Goal: Information Seeking & Learning: Learn about a topic

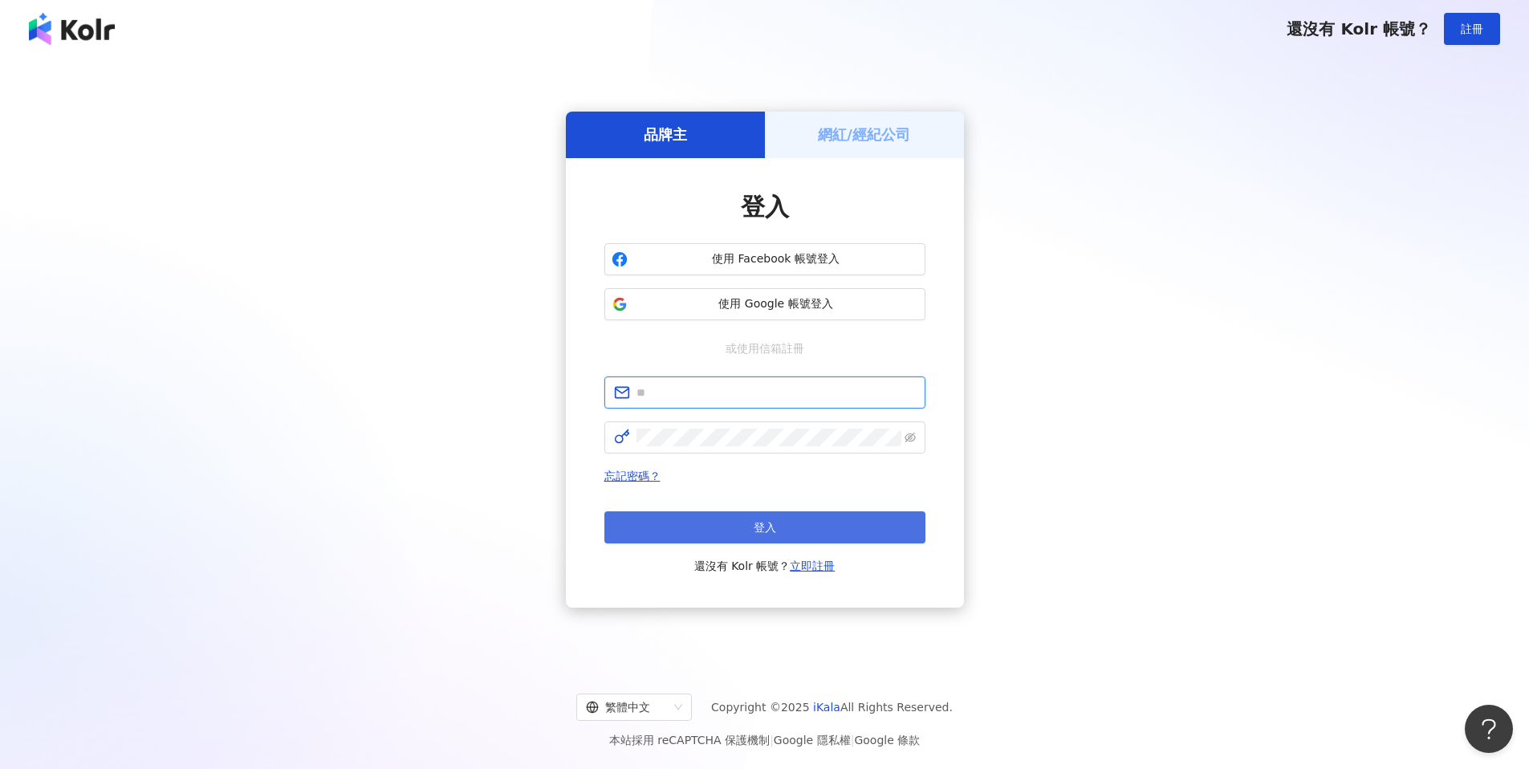
type input "**********"
click at [719, 522] on button "登入" at bounding box center [765, 527] width 321 height 32
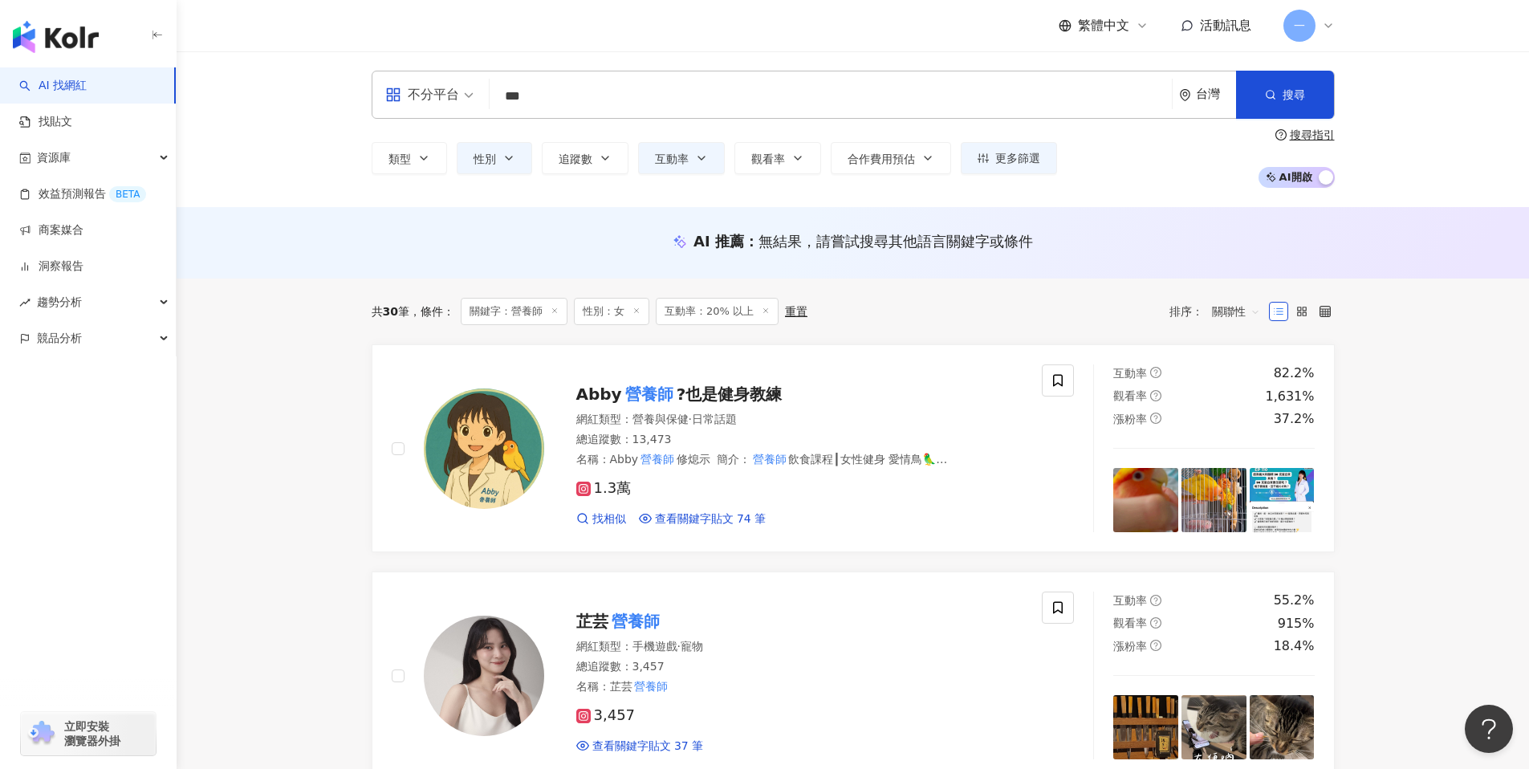
click at [527, 99] on input "***" at bounding box center [831, 96] width 670 height 31
type input "*"
type input "**"
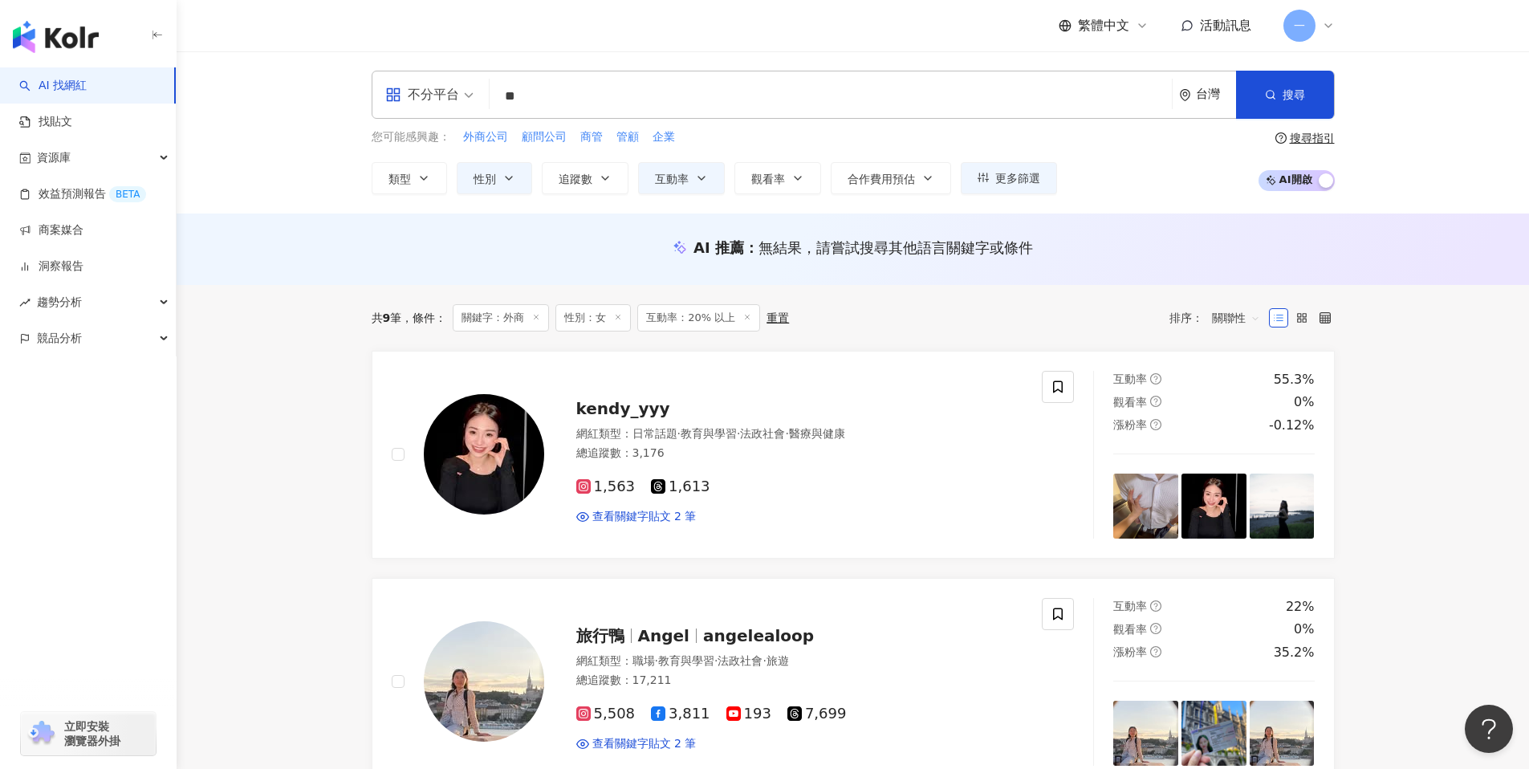
click at [745, 316] on icon at bounding box center [747, 317] width 8 height 8
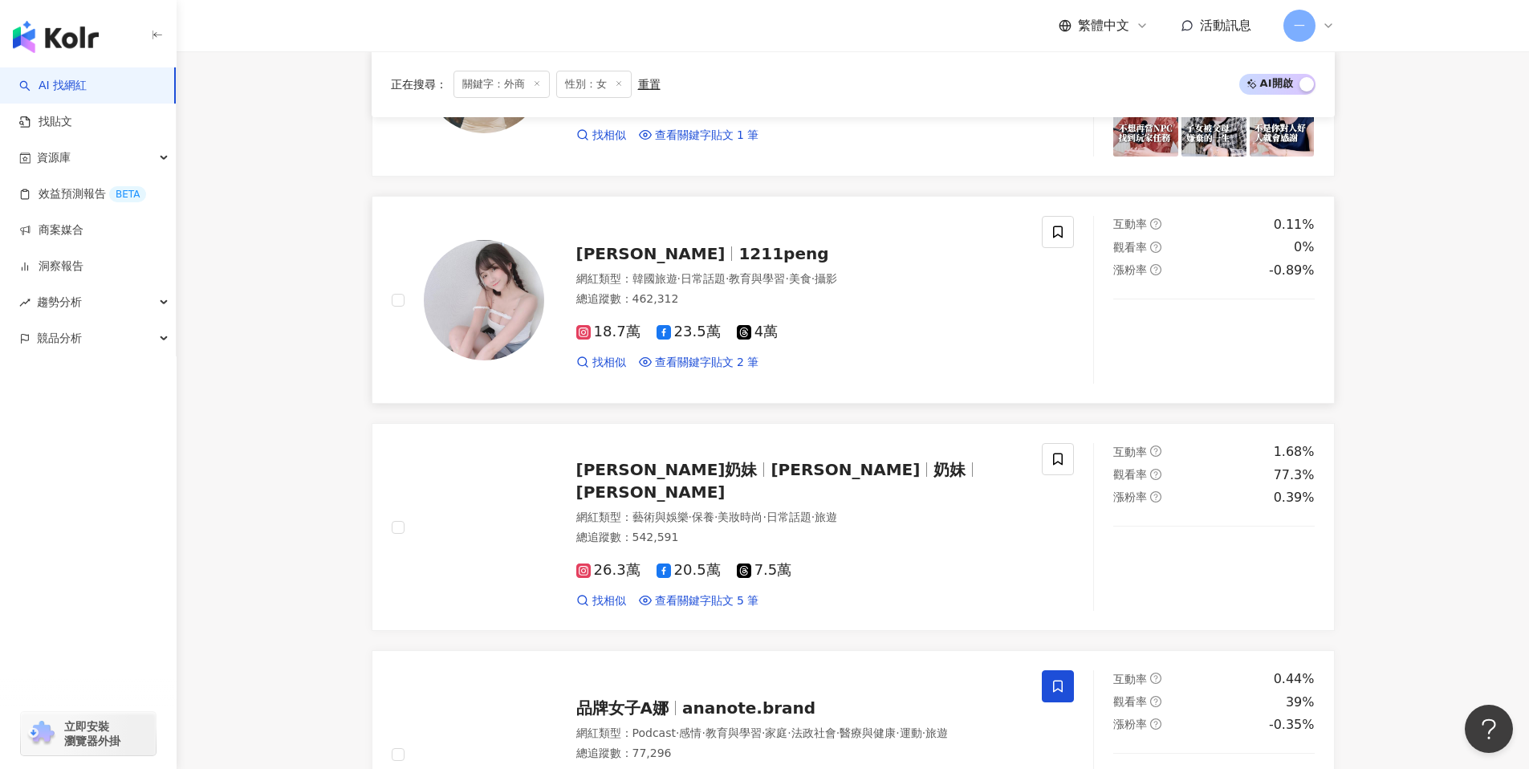
scroll to position [1415, 0]
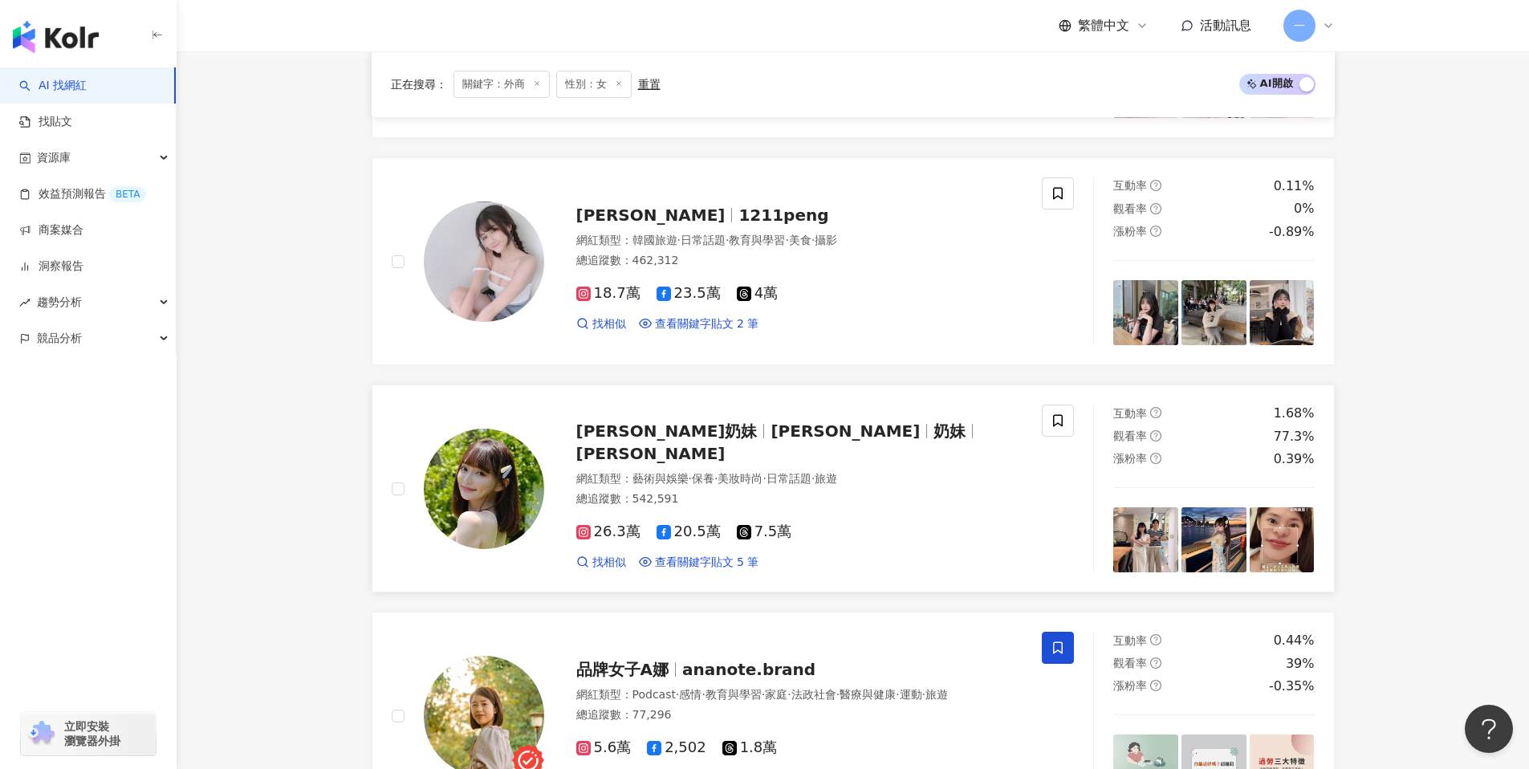
click at [934, 441] on span "奶妹" at bounding box center [957, 430] width 46 height 19
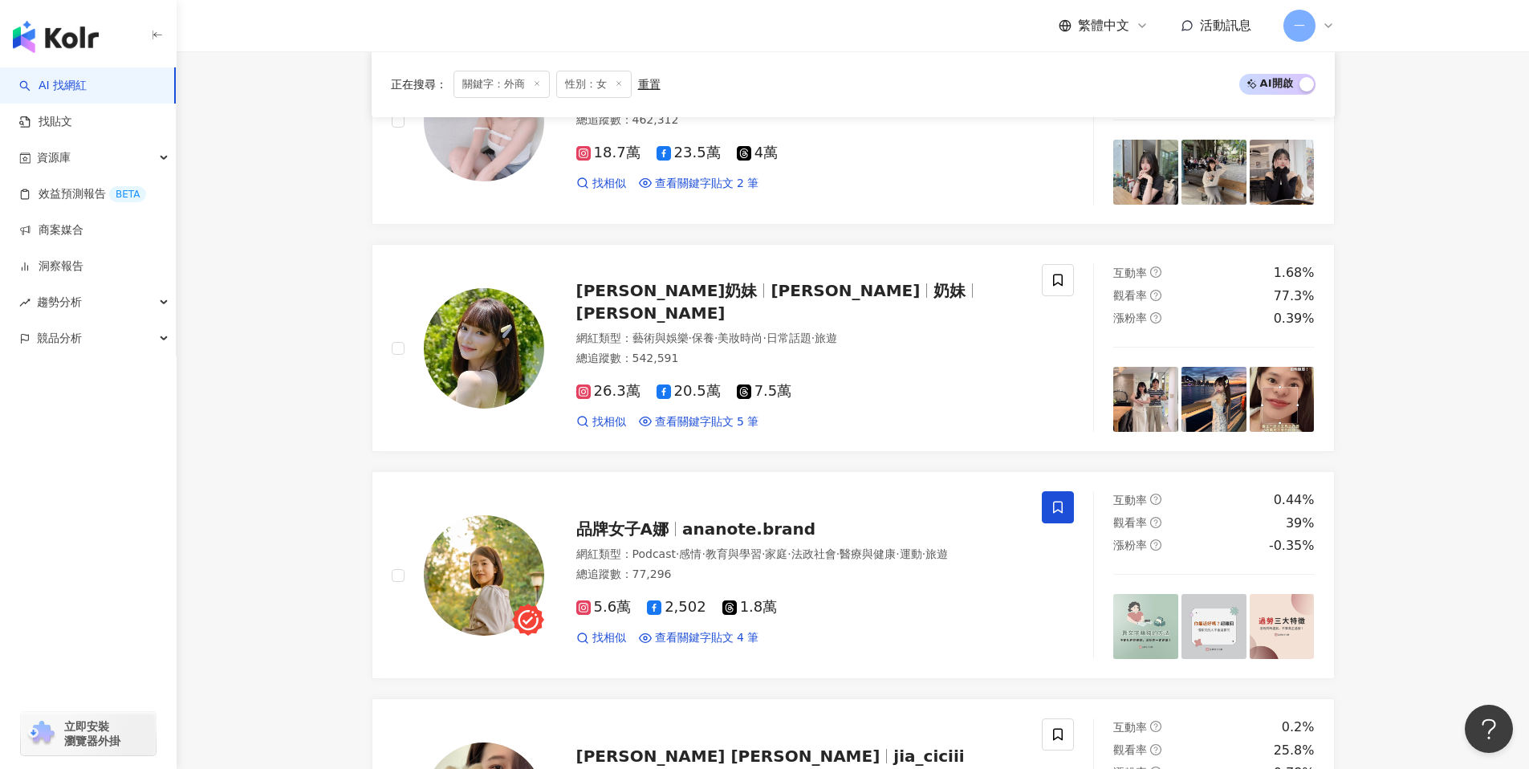
scroll to position [2571, 0]
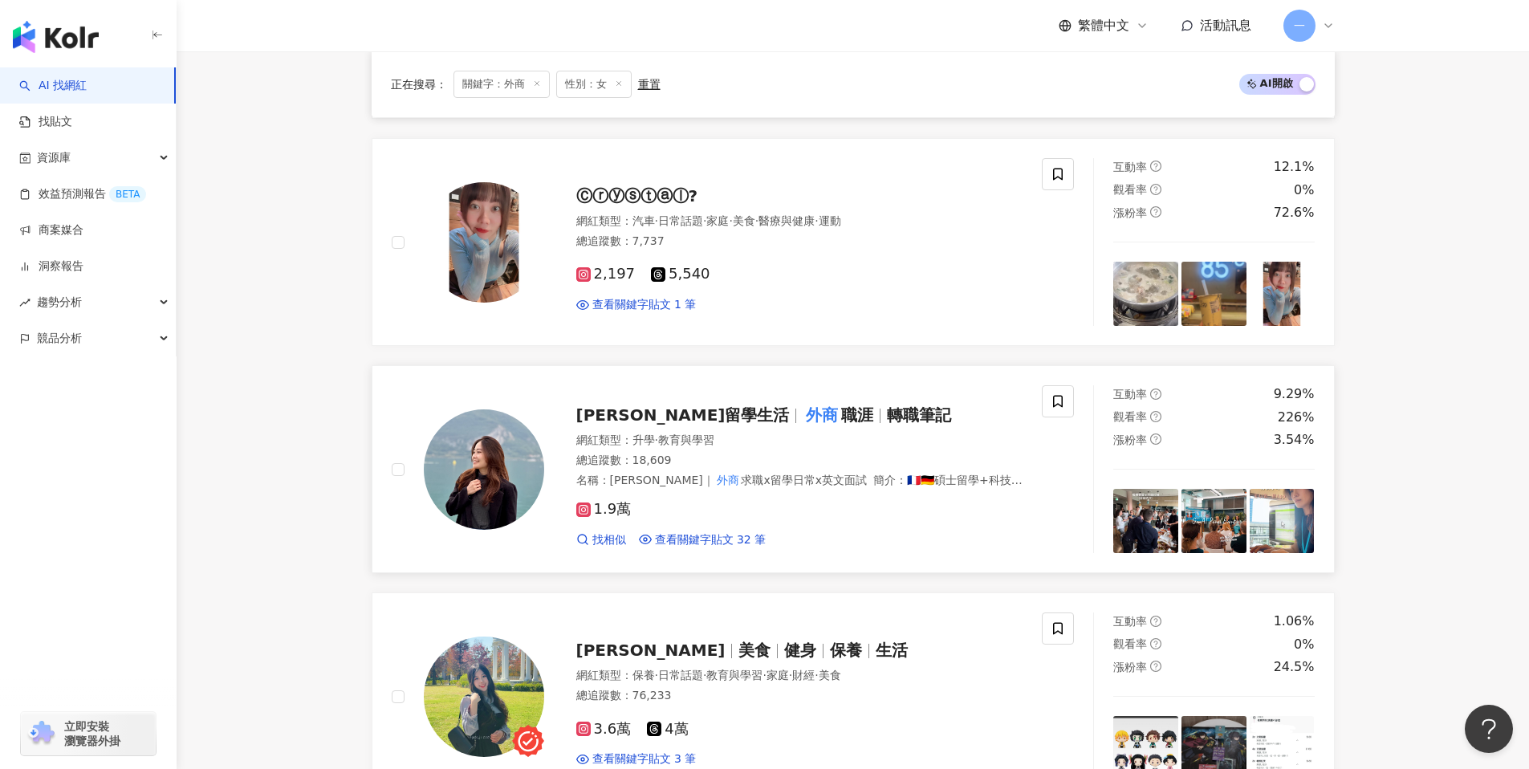
click at [887, 413] on span "轉職筆記" at bounding box center [919, 414] width 64 height 19
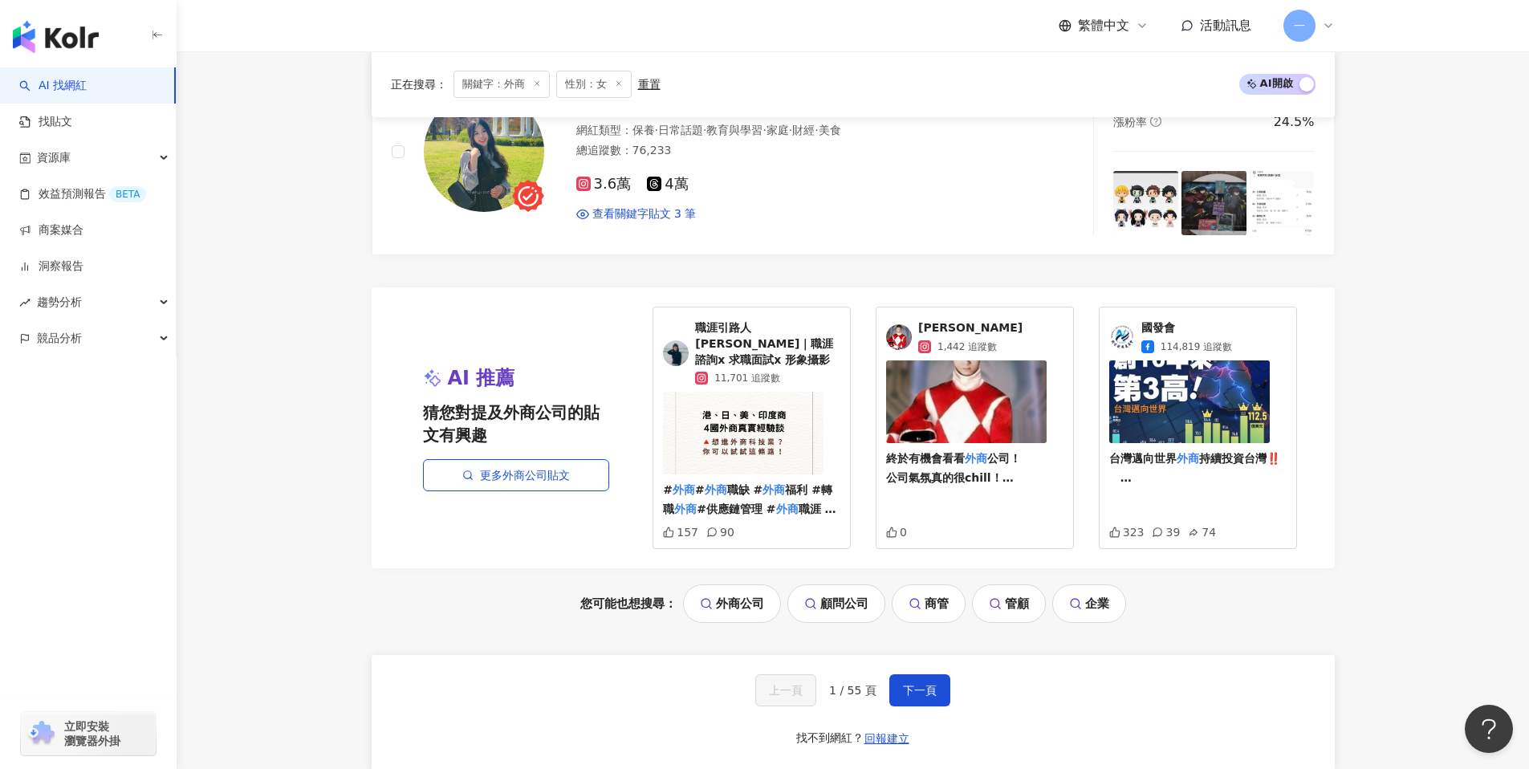
scroll to position [3279, 0]
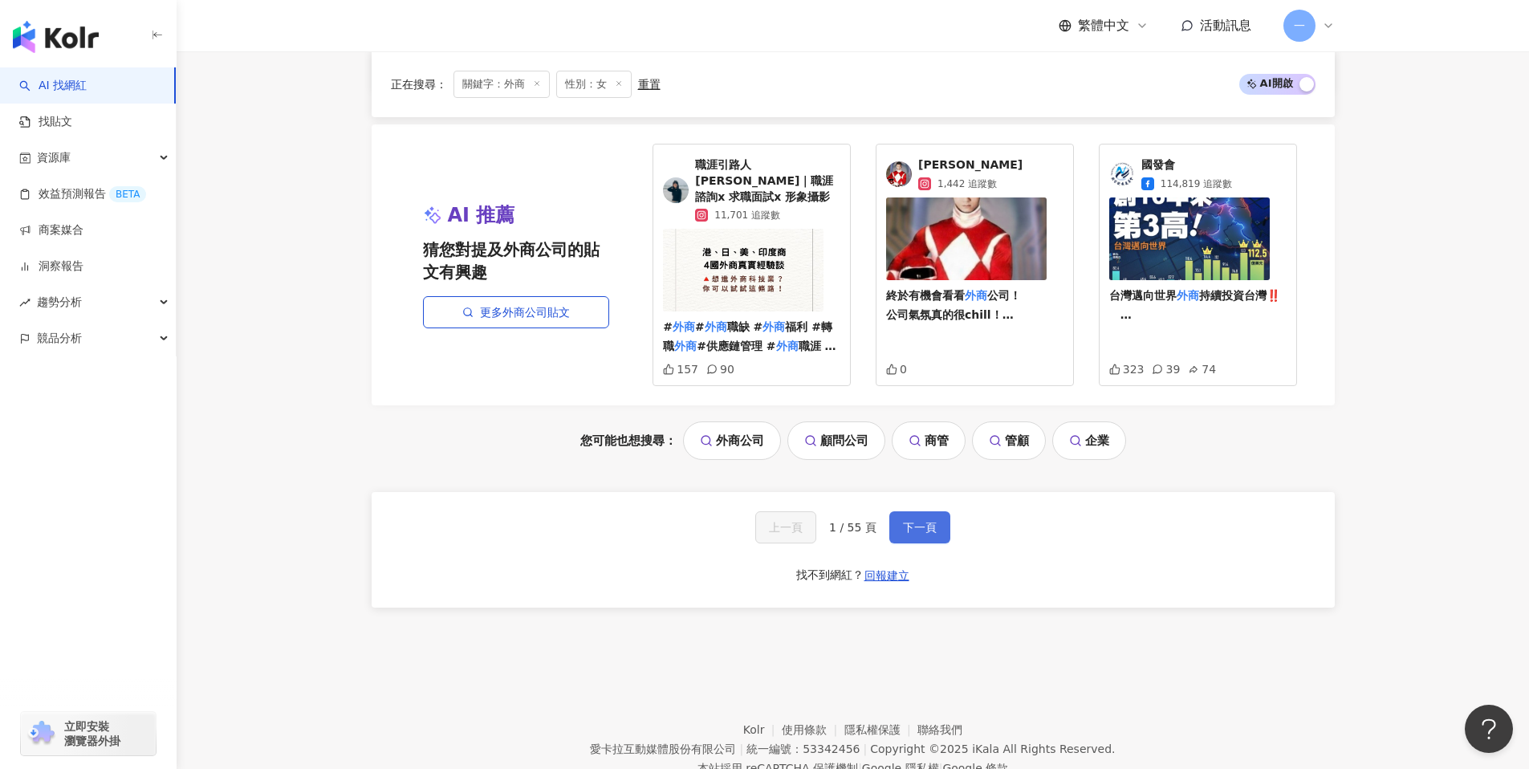
click at [900, 513] on button "下一頁" at bounding box center [920, 527] width 61 height 32
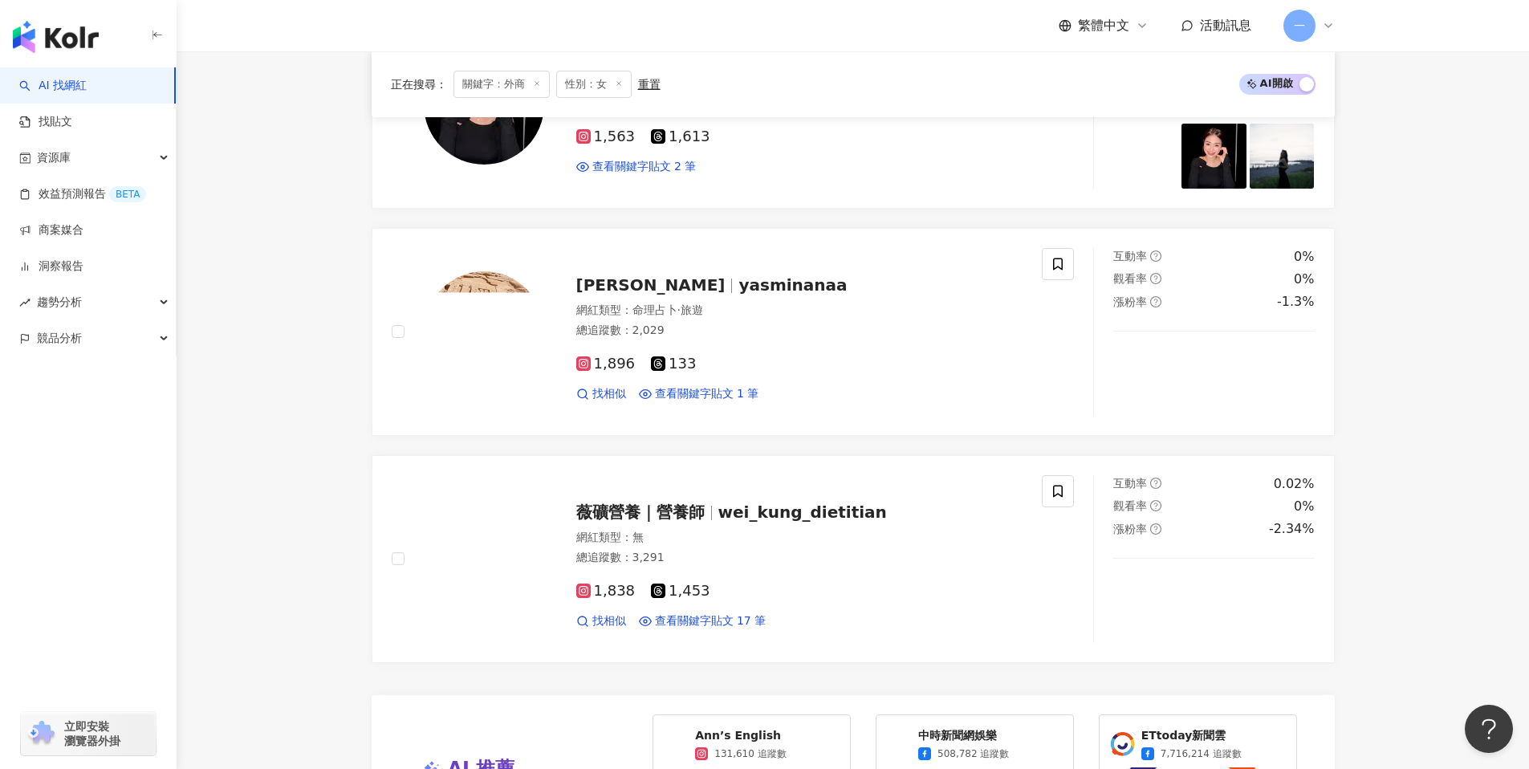
scroll to position [3305, 0]
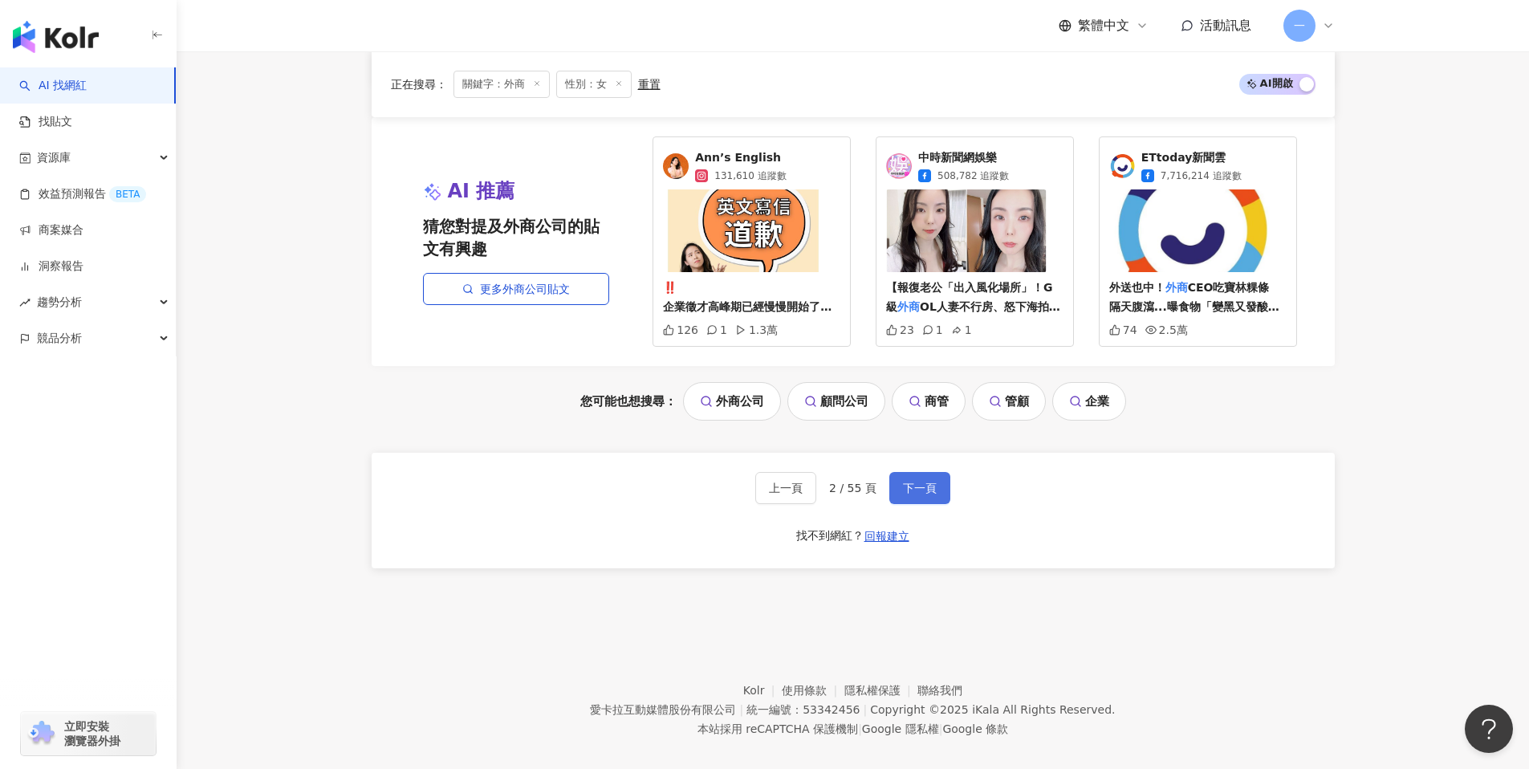
click at [926, 482] on span "下一頁" at bounding box center [920, 488] width 34 height 13
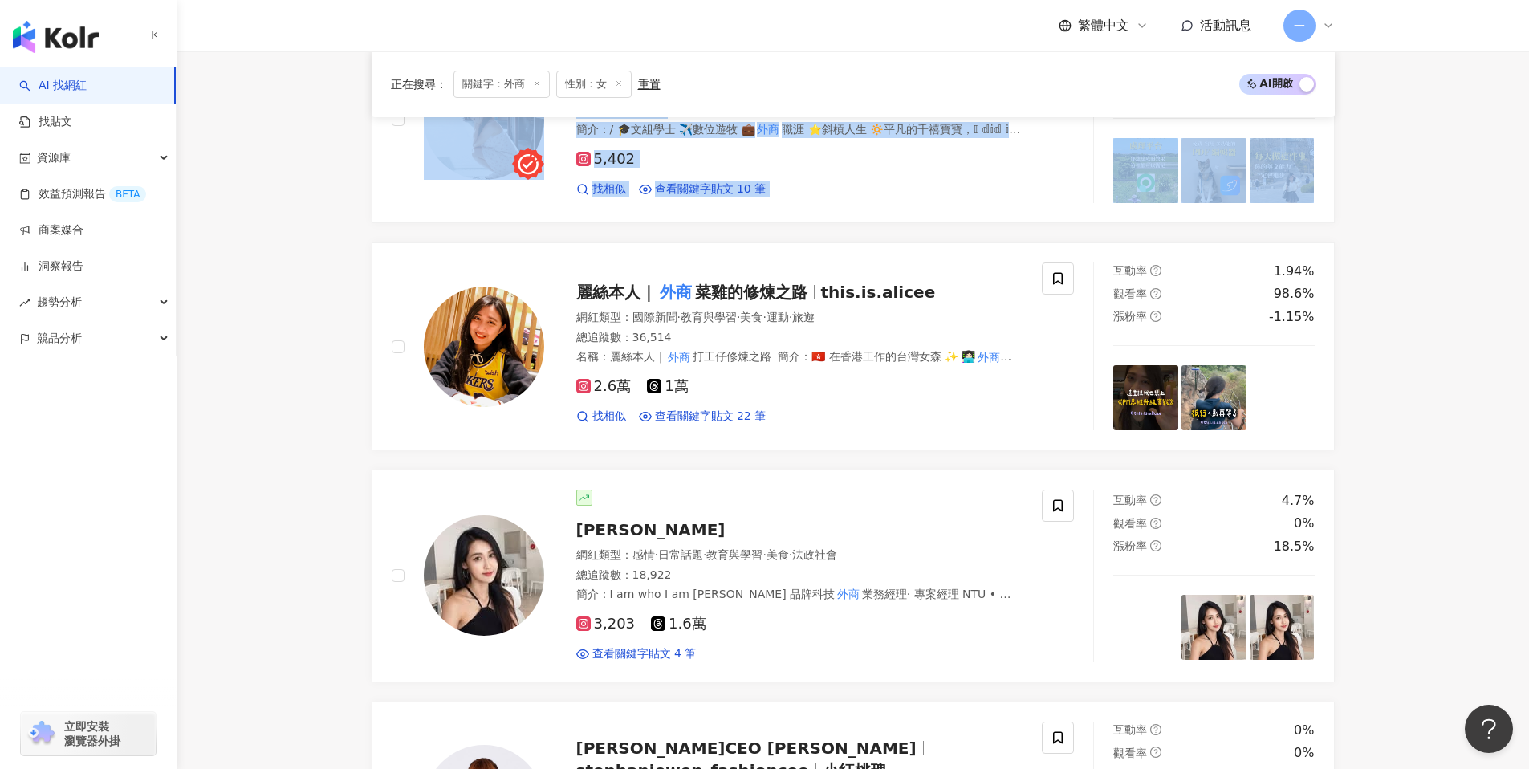
scroll to position [1106, 0]
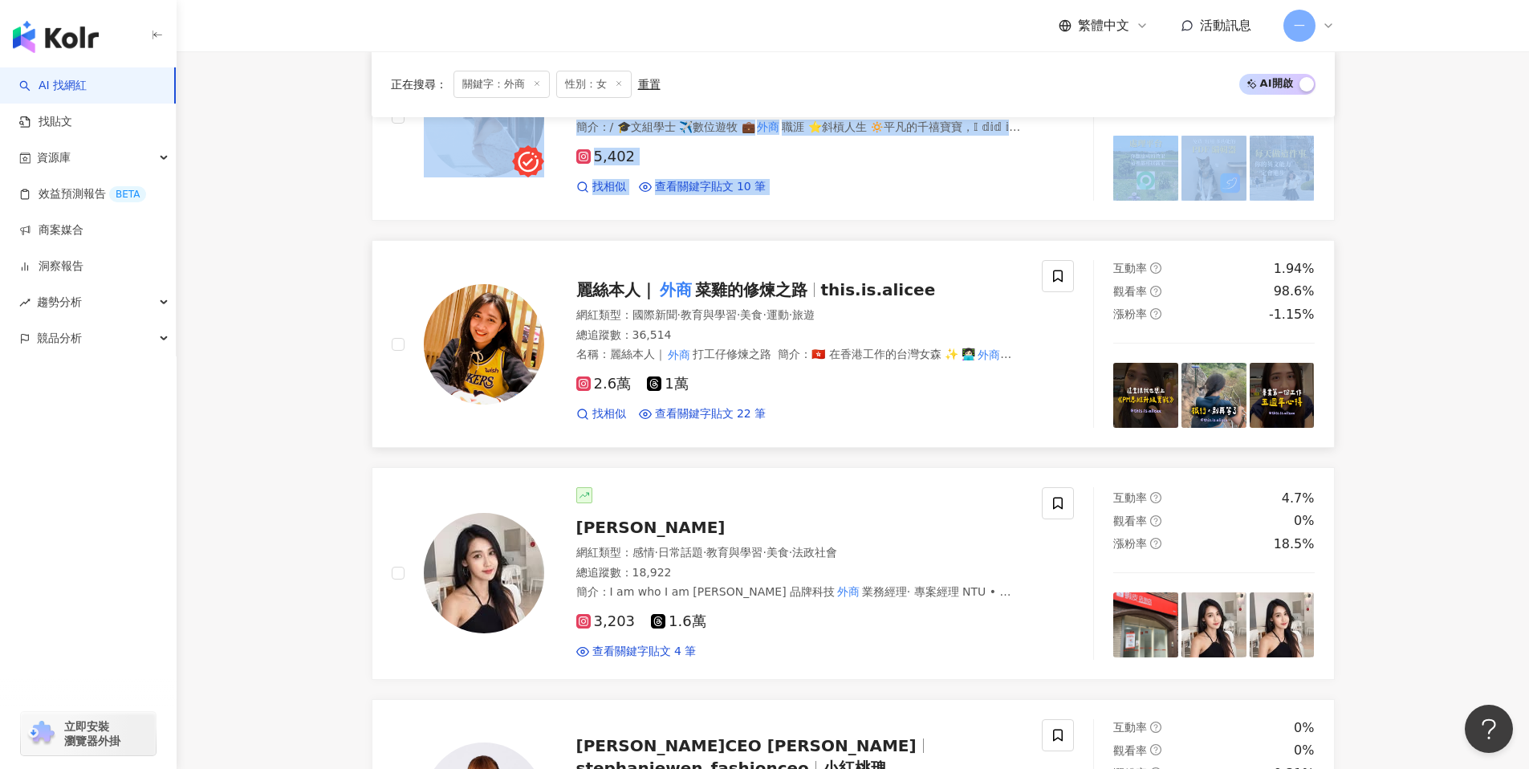
click at [909, 288] on span "this.is.alicee" at bounding box center [878, 289] width 115 height 19
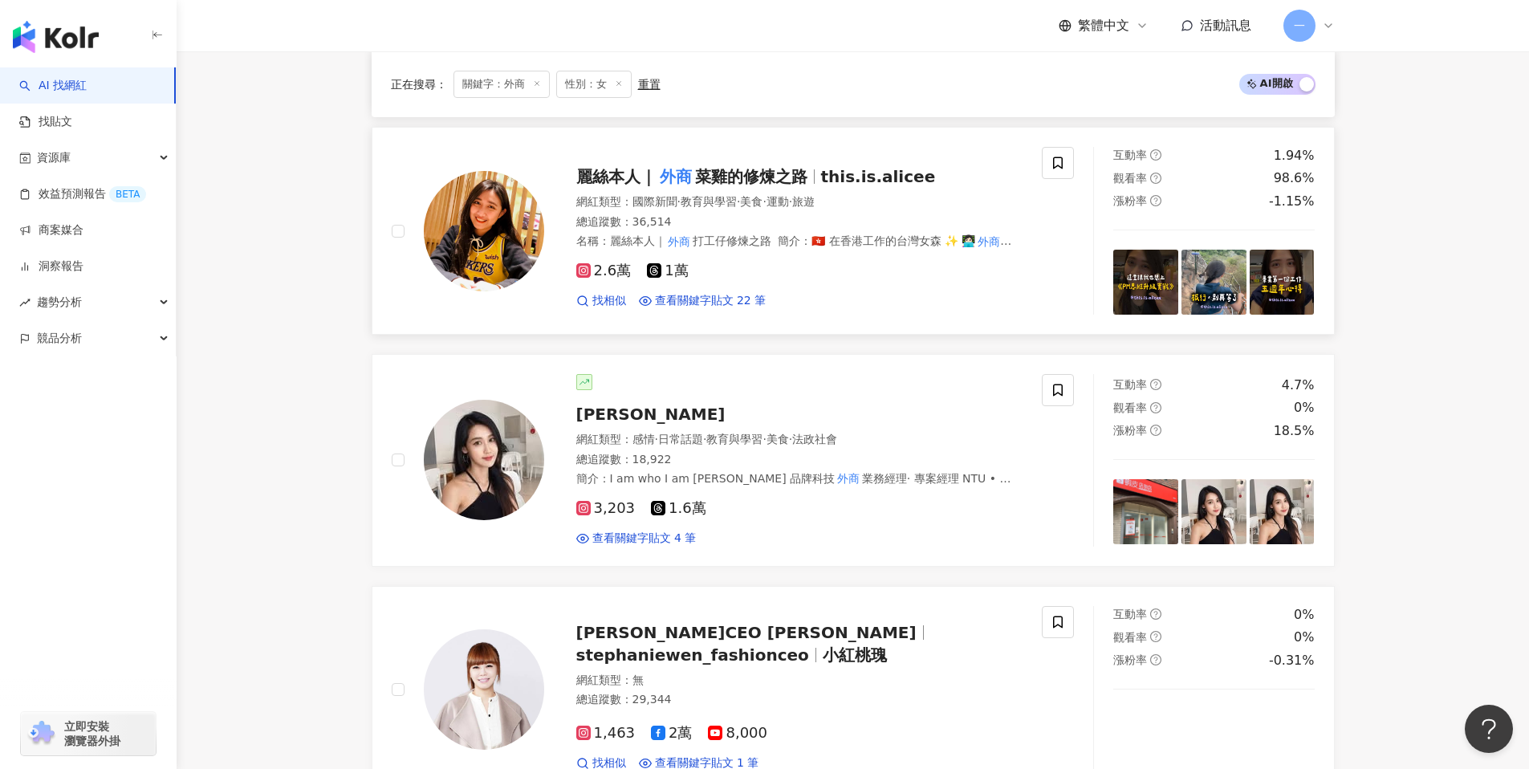
scroll to position [1236, 0]
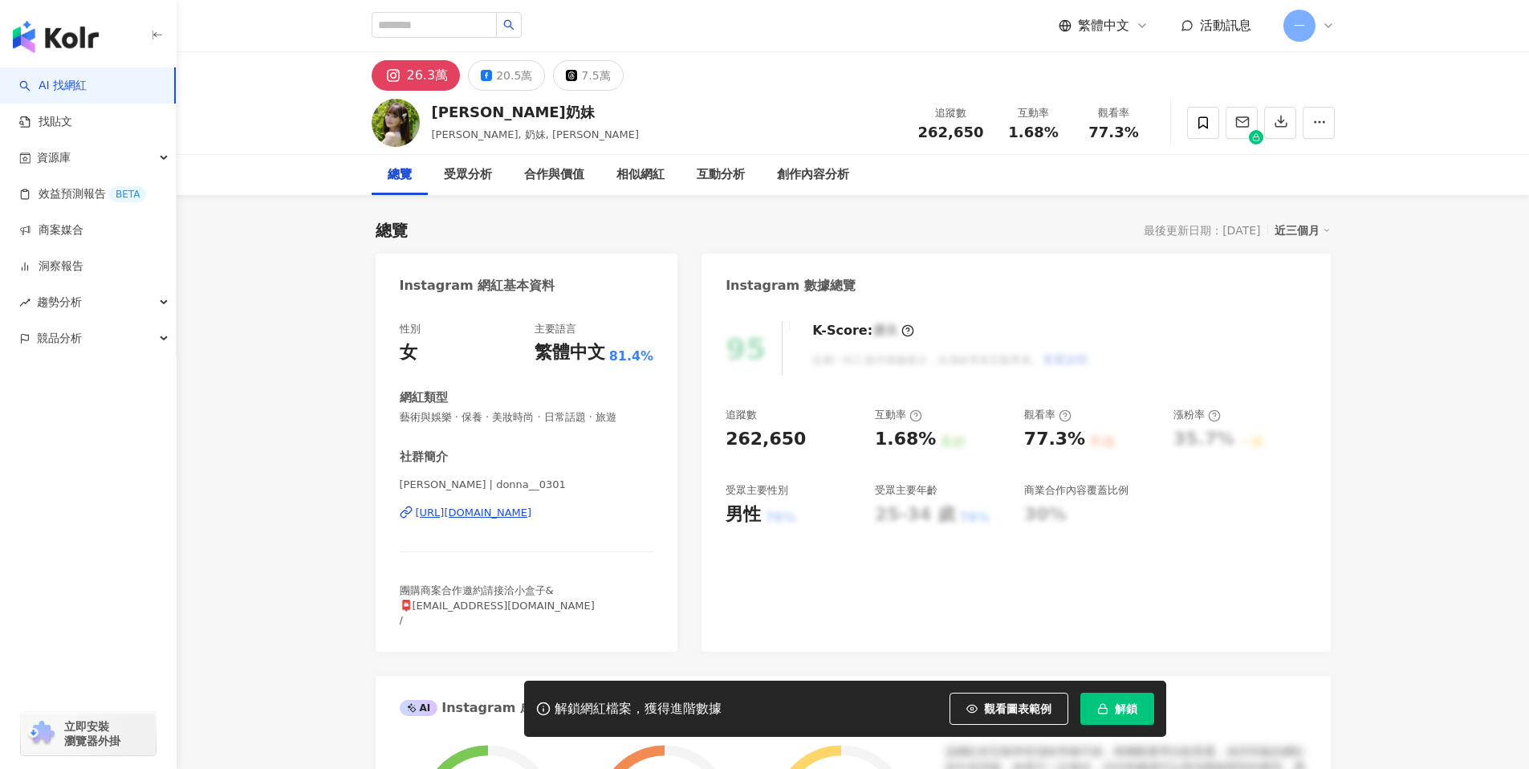
click at [532, 509] on div "https://www.instagram.com/donna__0301/" at bounding box center [474, 513] width 116 height 14
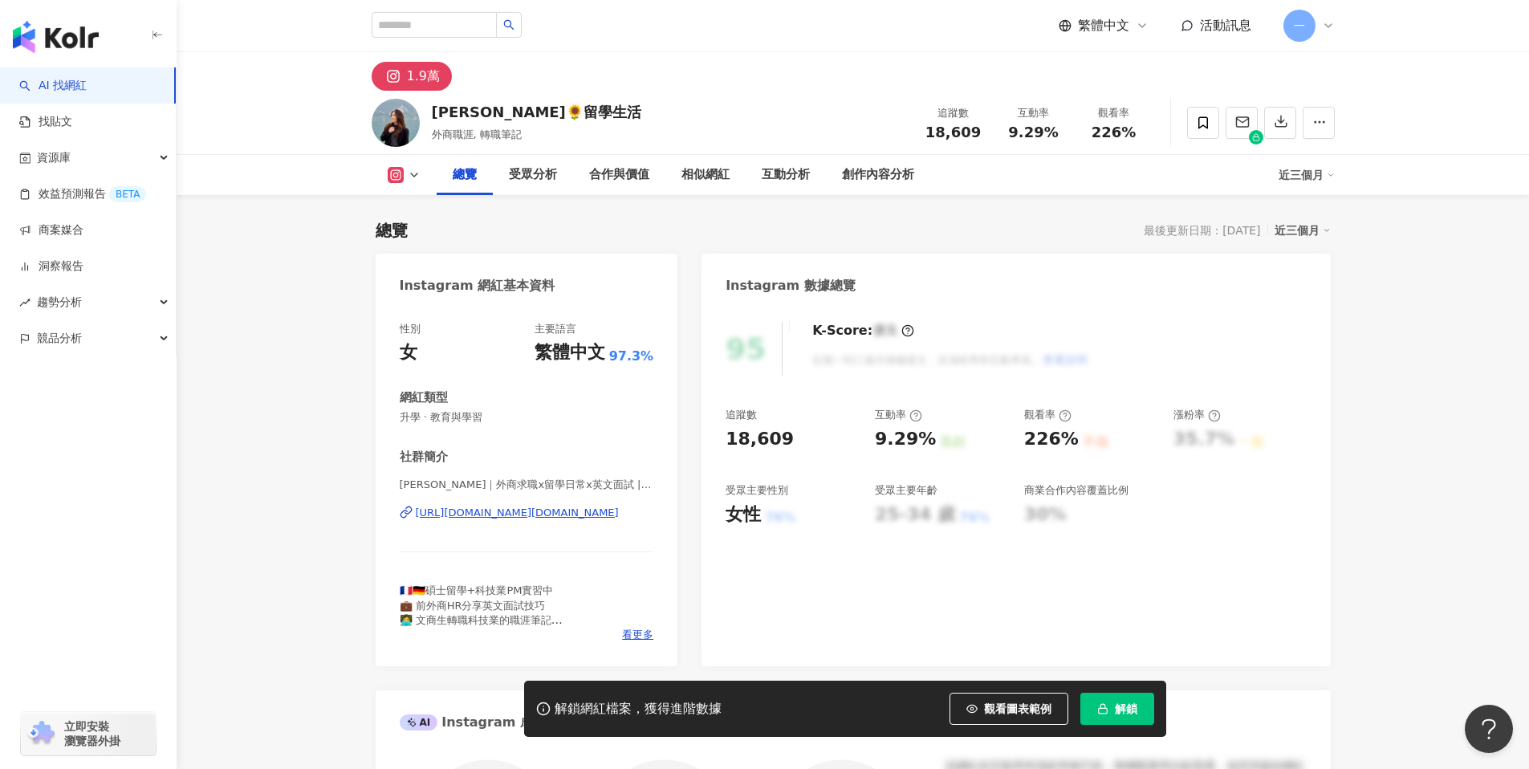
click at [550, 515] on div "https://www.instagram.com/jac_career.study/" at bounding box center [517, 513] width 203 height 14
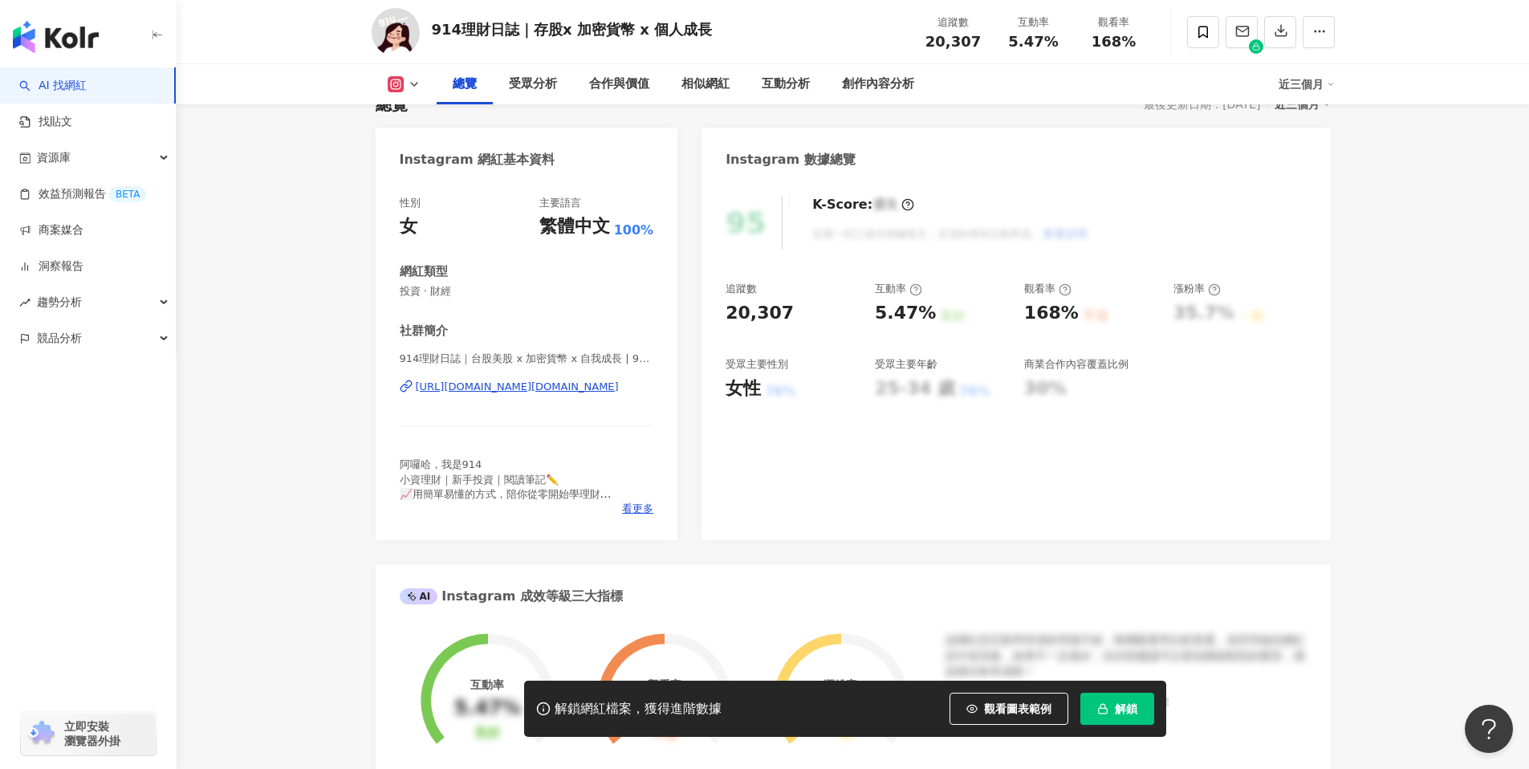
scroll to position [131, 0]
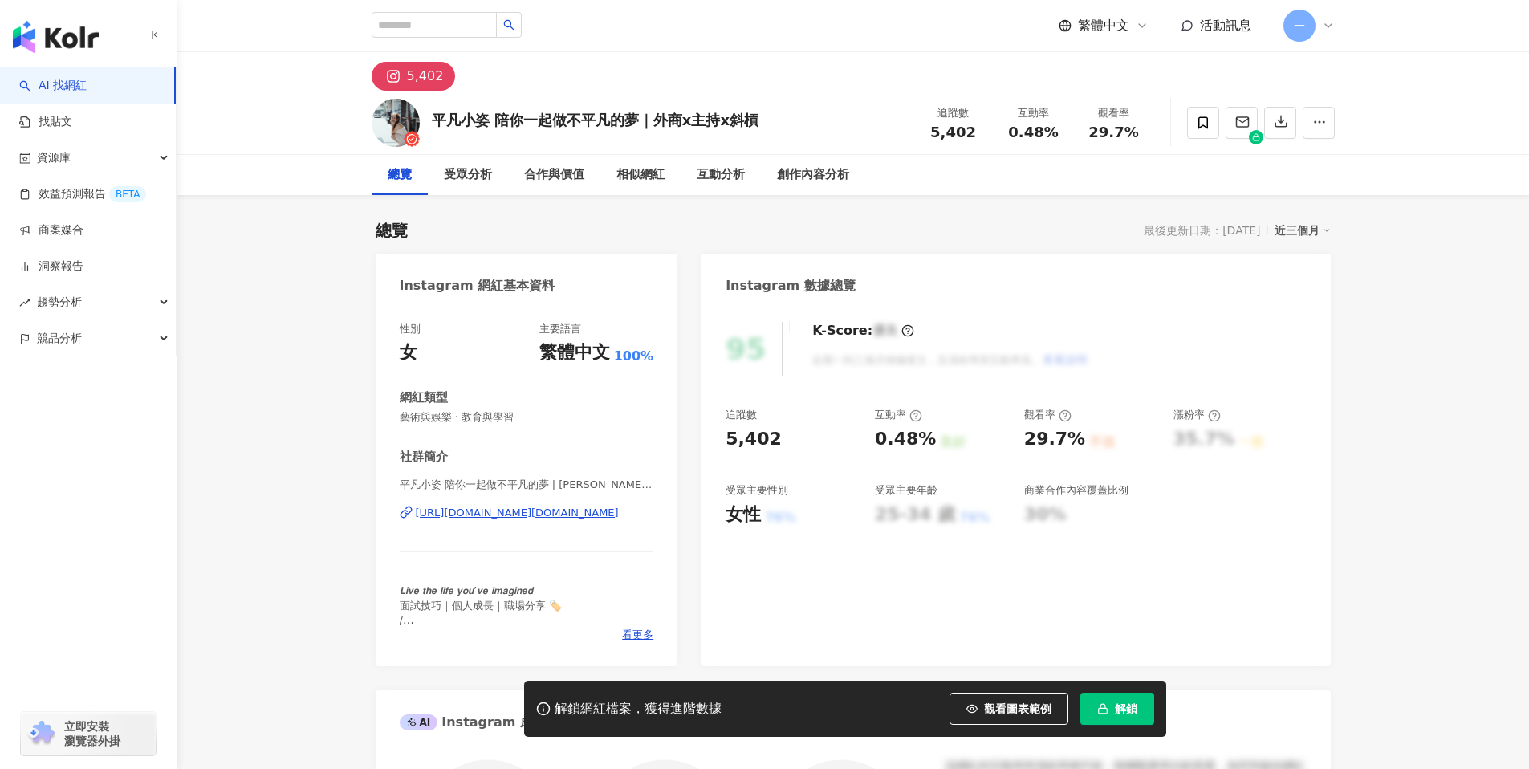
click at [530, 513] on div "https://www.instagram.com/jashowlin.life/" at bounding box center [517, 513] width 203 height 14
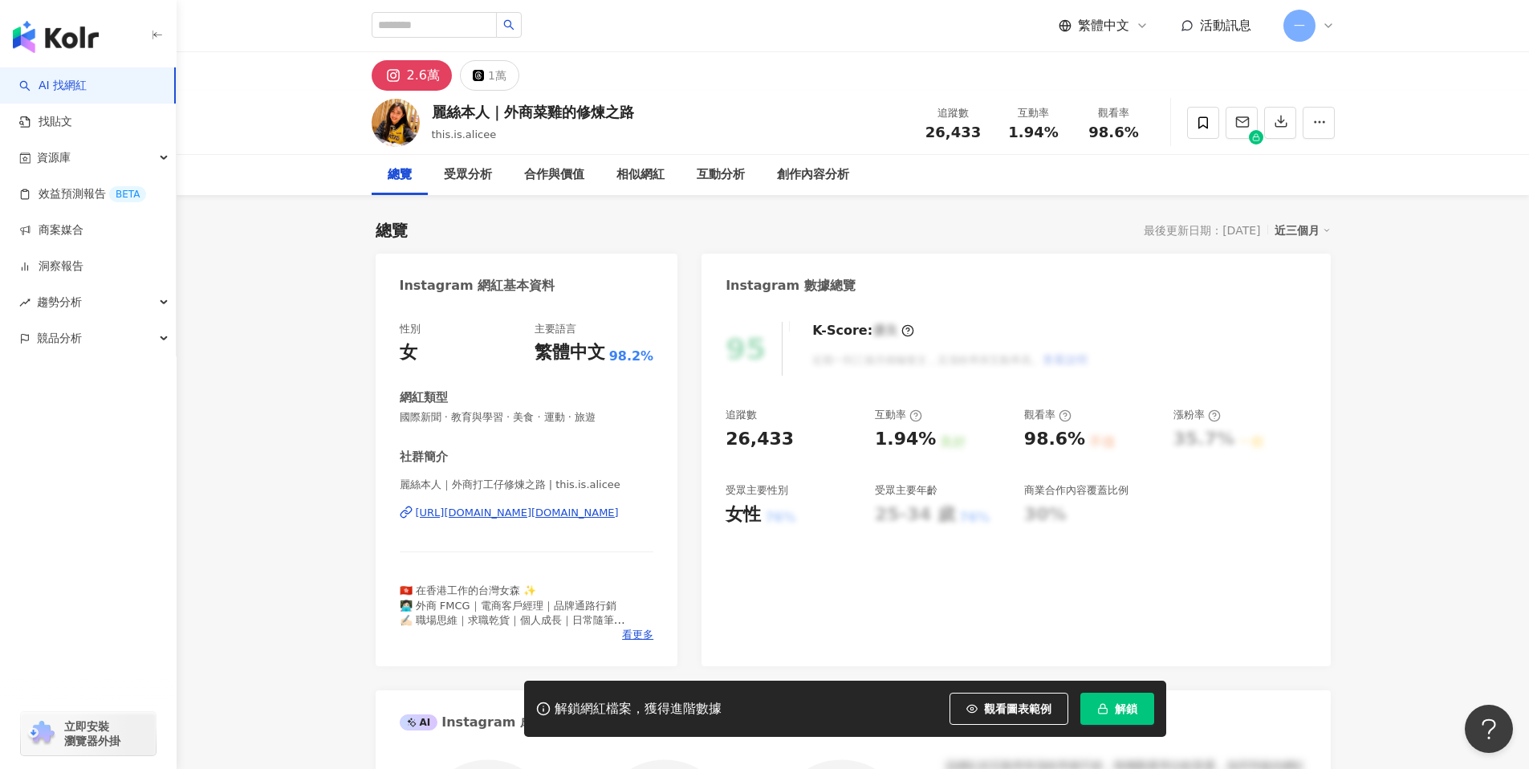
click at [505, 509] on div "[URL][DOMAIN_NAME][DOMAIN_NAME]" at bounding box center [517, 513] width 203 height 14
